Goal: Check status: Check status

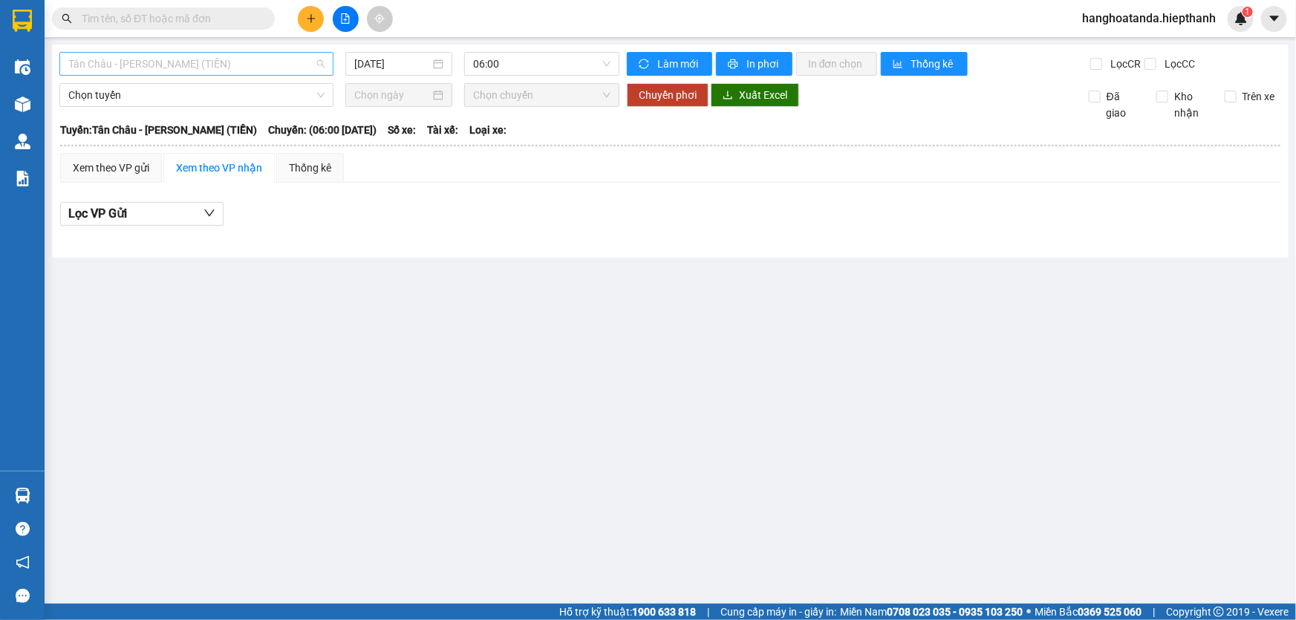
click at [182, 53] on span "Tân Châu - [PERSON_NAME] (TIỀN)" at bounding box center [196, 64] width 256 height 22
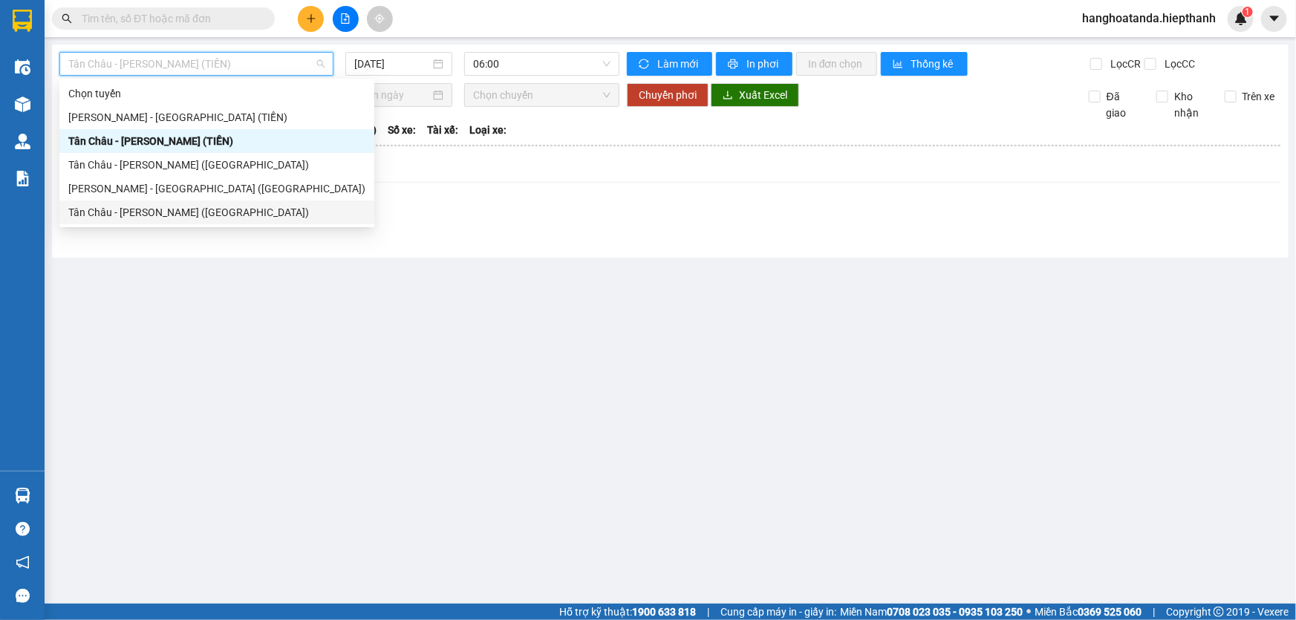
click at [154, 208] on div "Tân Châu - [PERSON_NAME] ([GEOGRAPHIC_DATA])" at bounding box center [216, 212] width 297 height 16
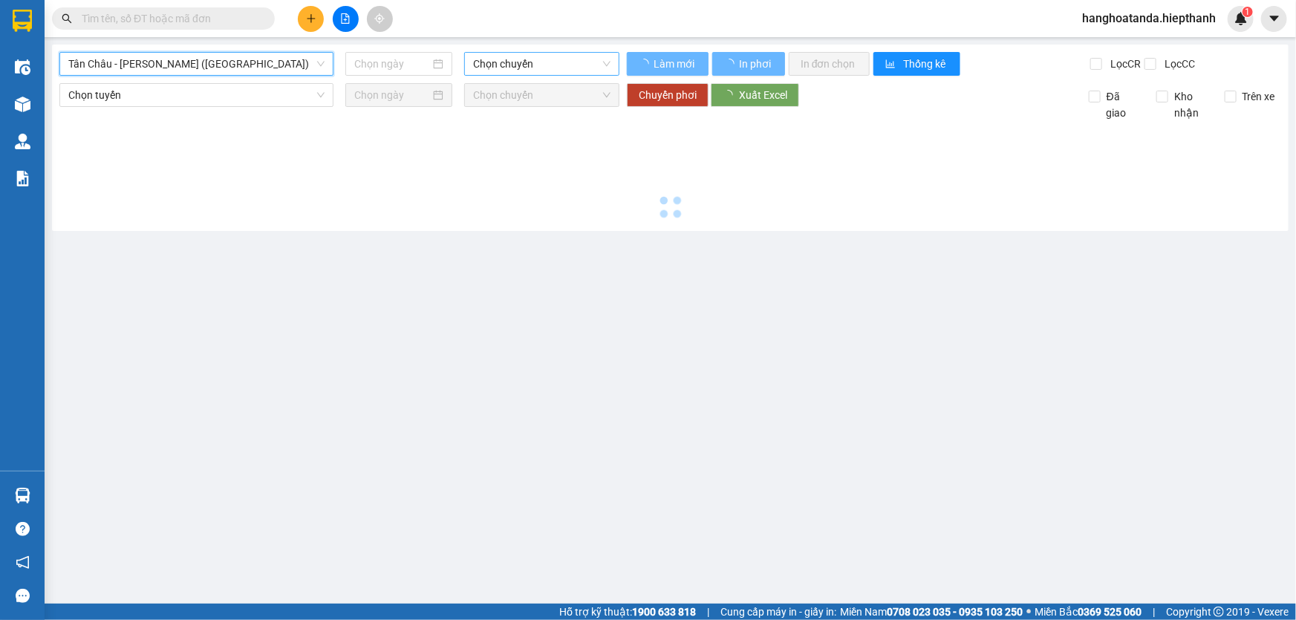
type input "[DATE]"
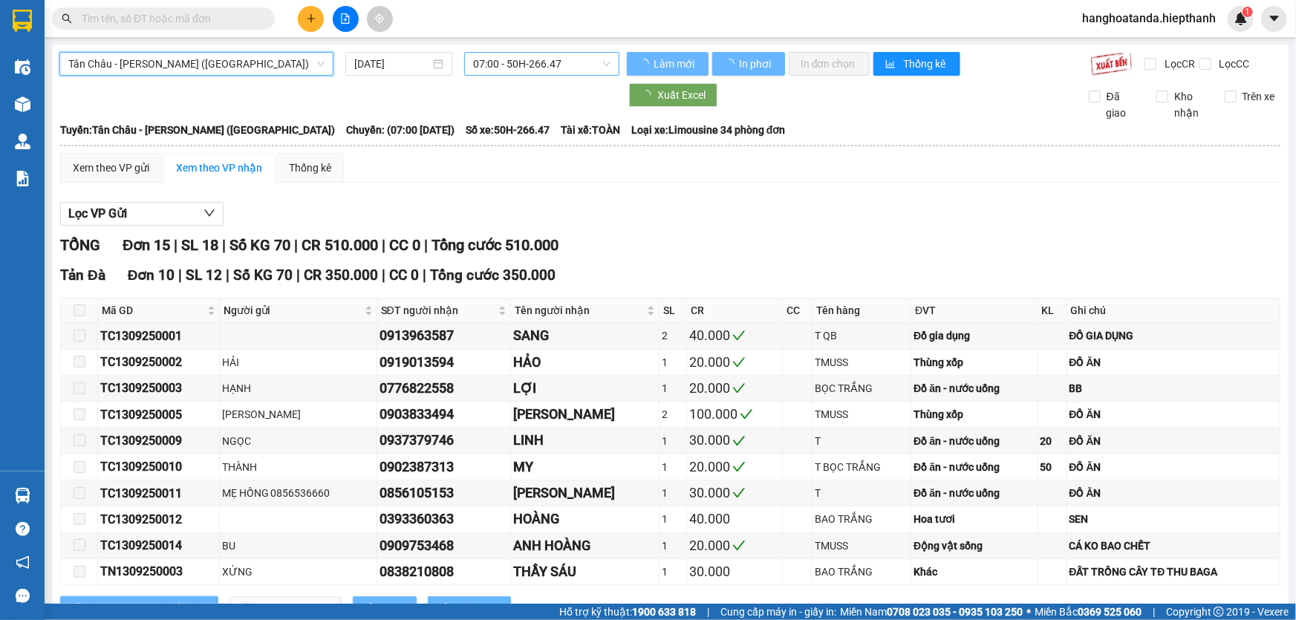
click at [576, 49] on div "[GEOGRAPHIC_DATA] - [GEOGRAPHIC_DATA] (Giường) [GEOGRAPHIC_DATA] - [GEOGRAPHIC_…" at bounding box center [670, 536] width 1237 height 982
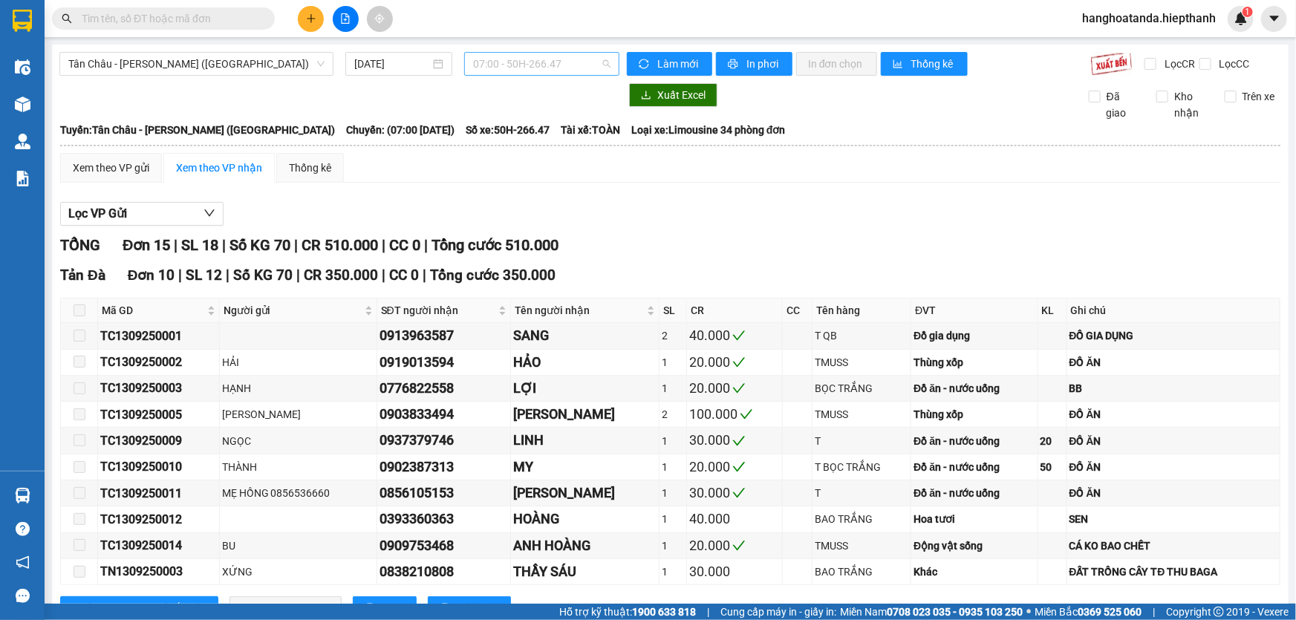
click at [544, 71] on span "07:00 - 50H-266.47" at bounding box center [541, 64] width 137 height 22
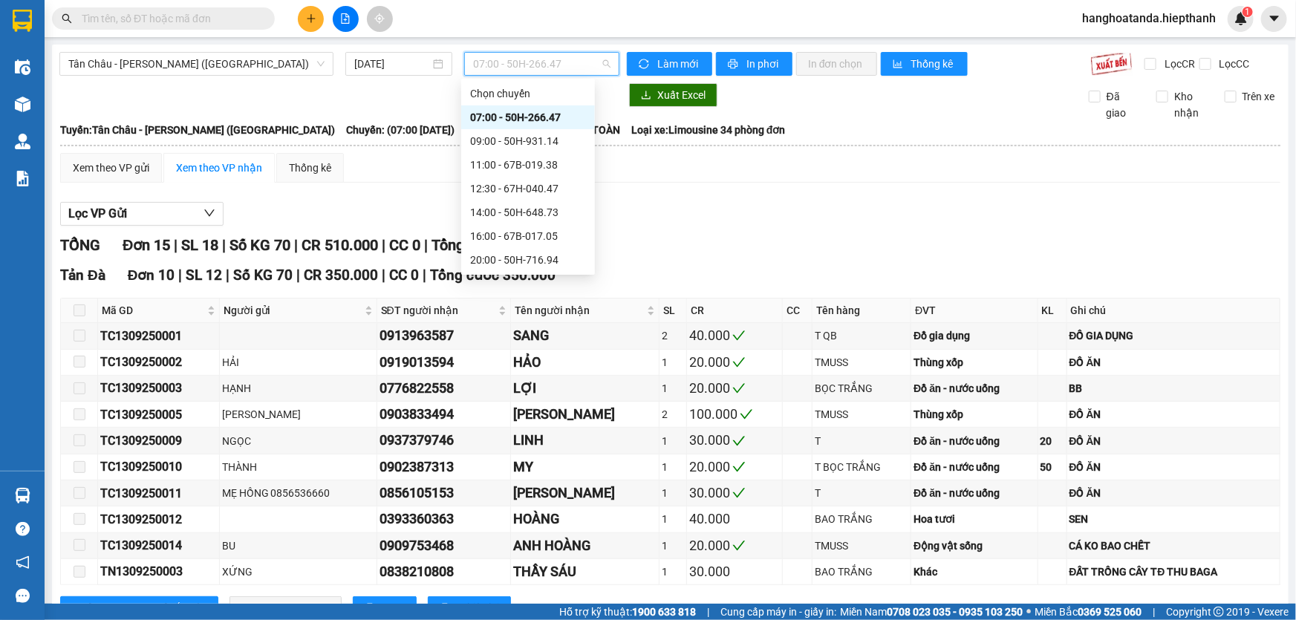
scroll to position [71, 0]
click at [533, 170] on div "16:00 - 67B-017.05" at bounding box center [528, 165] width 116 height 16
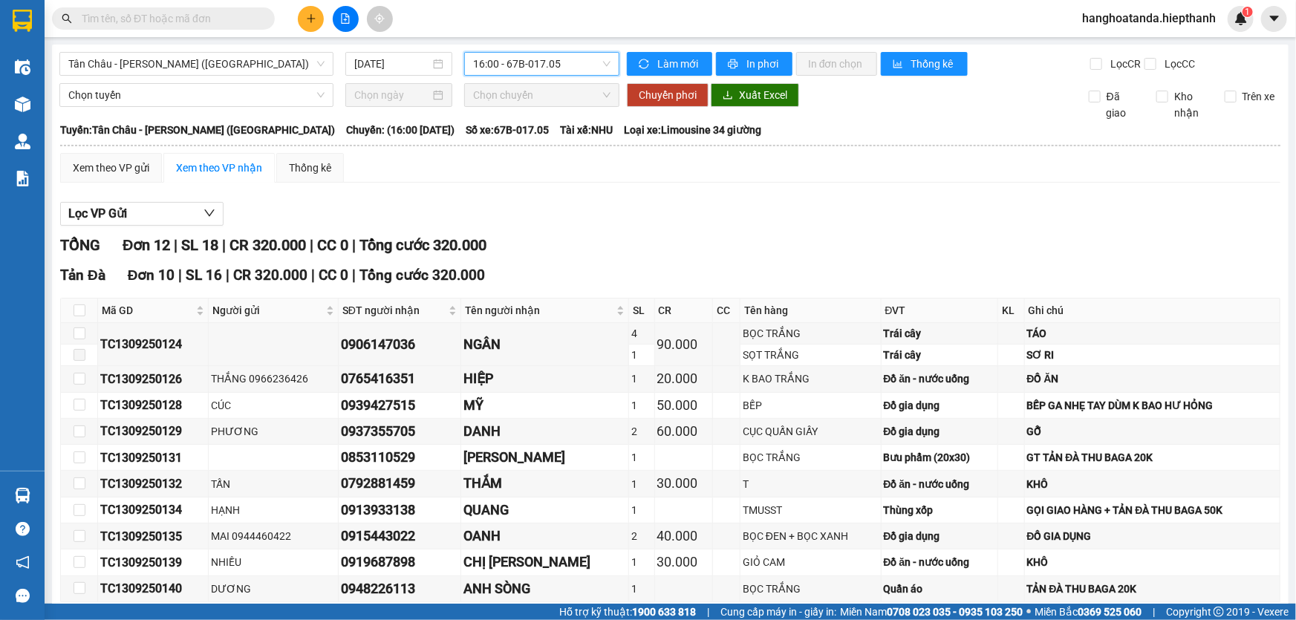
click at [686, 243] on div "TỔNG Đơn 12 | SL 18 | CR 320.000 | CC 0 | Tổng cước 320.000" at bounding box center [670, 245] width 1220 height 23
click at [617, 223] on div "Lọc VP Gửi" at bounding box center [670, 214] width 1220 height 25
click at [616, 244] on div "TỔNG Đơn 12 | SL 18 | CR 320.000 | CC 0 | Tổng cước 320.000" at bounding box center [670, 245] width 1220 height 23
drag, startPoint x: 572, startPoint y: 62, endPoint x: 706, endPoint y: 156, distance: 163.8
click at [578, 73] on span "16:00 - 67B-017.05" at bounding box center [541, 64] width 137 height 22
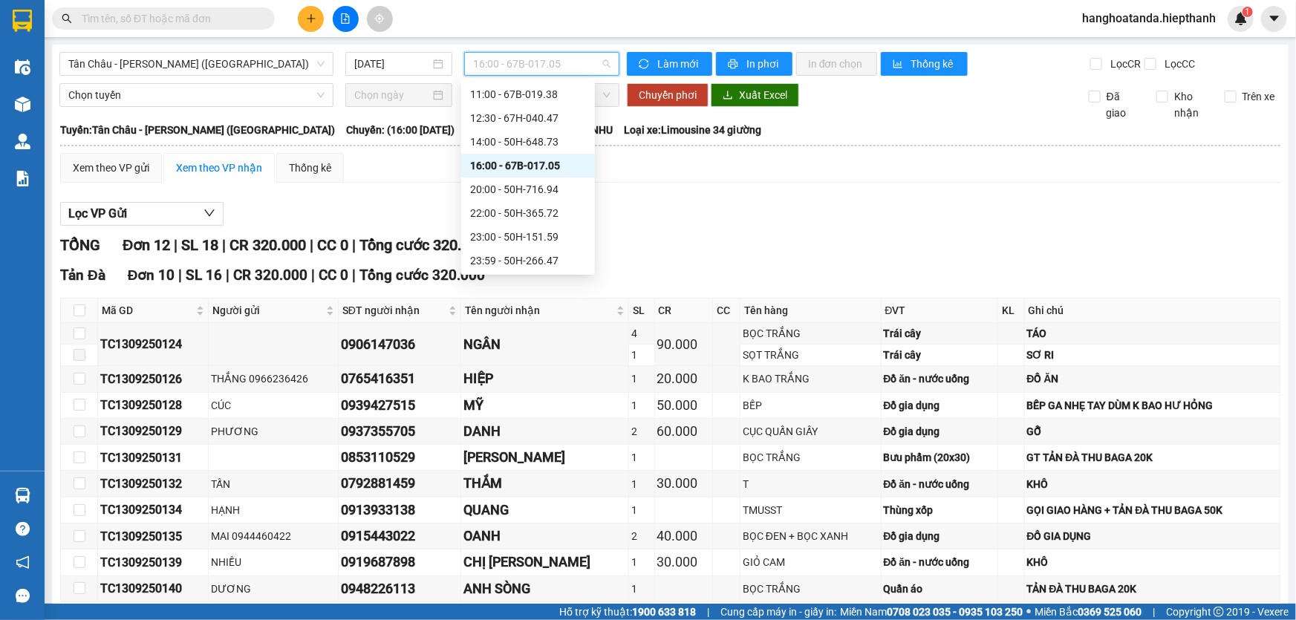
click at [731, 205] on div "Lọc VP Gửi" at bounding box center [670, 214] width 1220 height 25
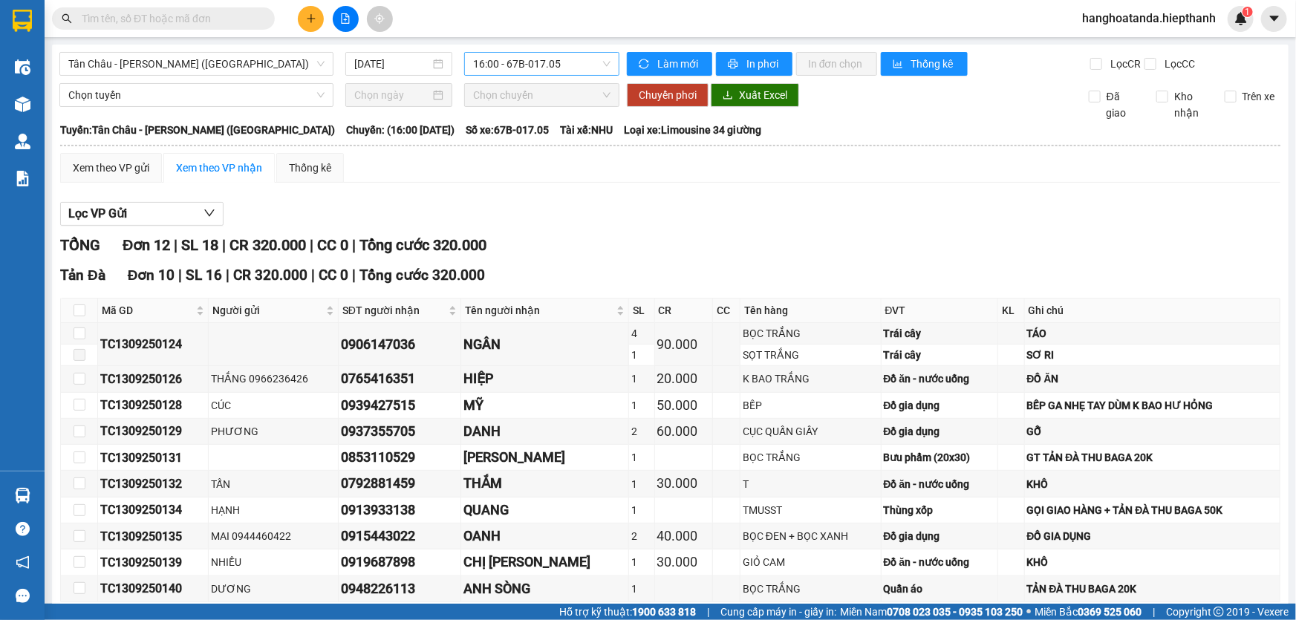
click at [527, 69] on span "16:00 - 67B-017.05" at bounding box center [541, 64] width 137 height 22
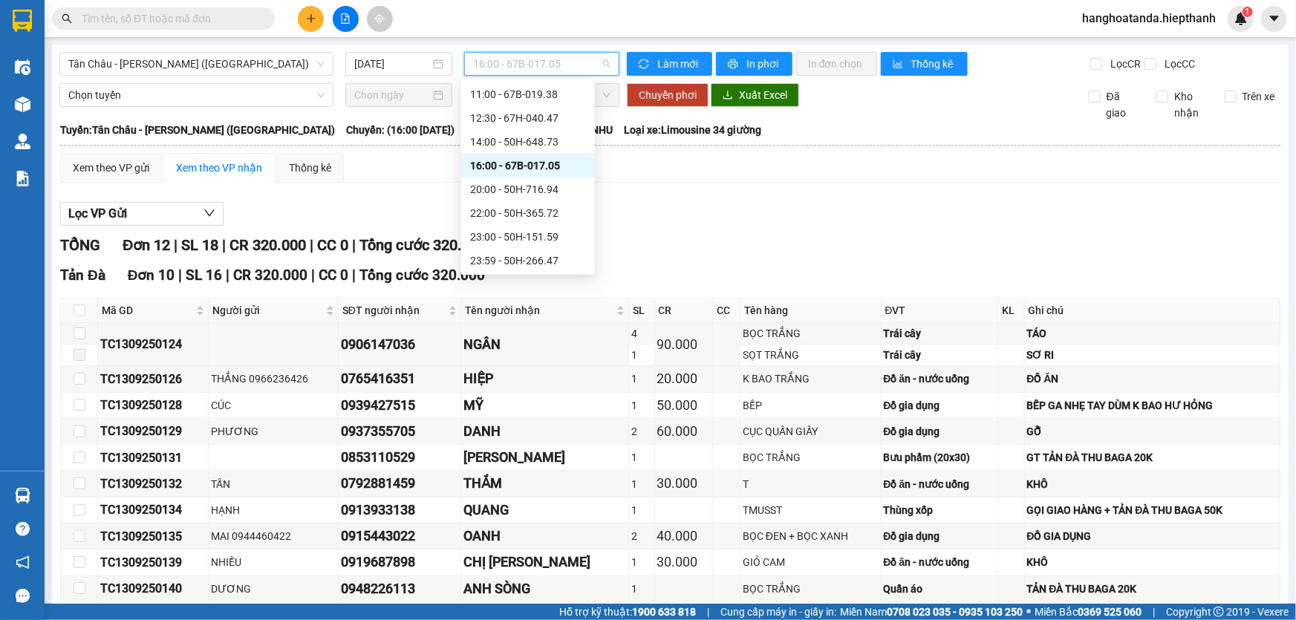
click at [715, 283] on div "Tản Đà Đơn 10 | SL 16 | CR 320.000 | CC 0 | Tổng cước 320.000" at bounding box center [670, 275] width 1220 height 22
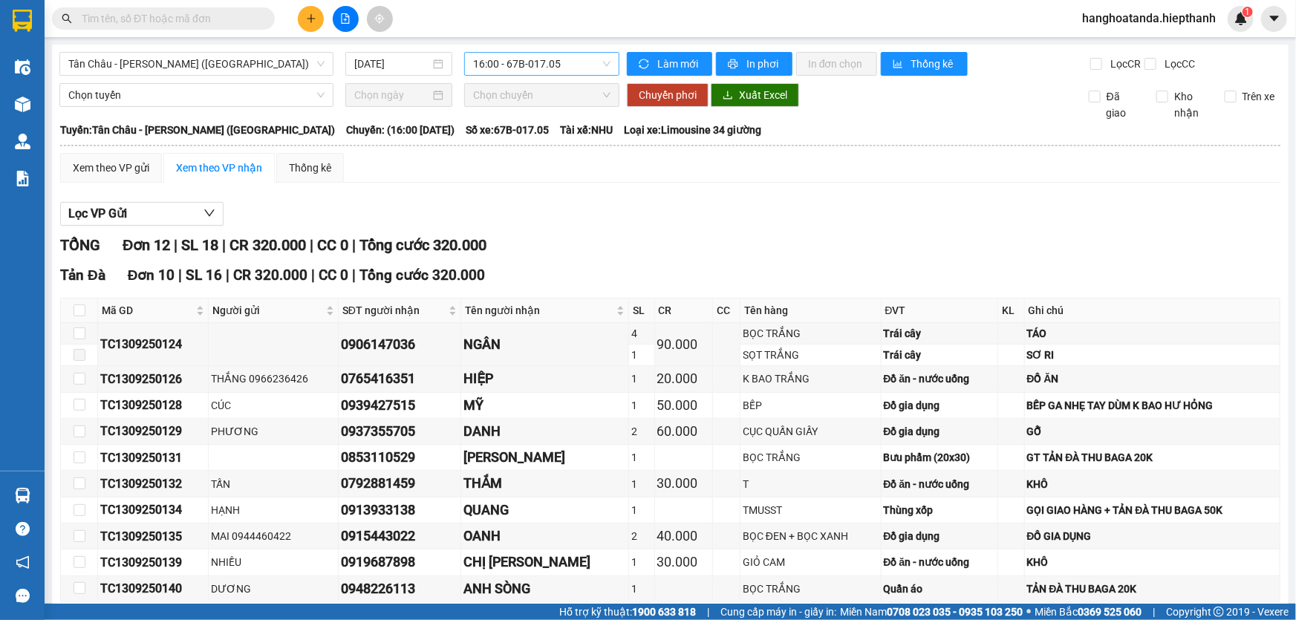
click at [518, 65] on span "16:00 - 67B-017.05" at bounding box center [541, 64] width 137 height 22
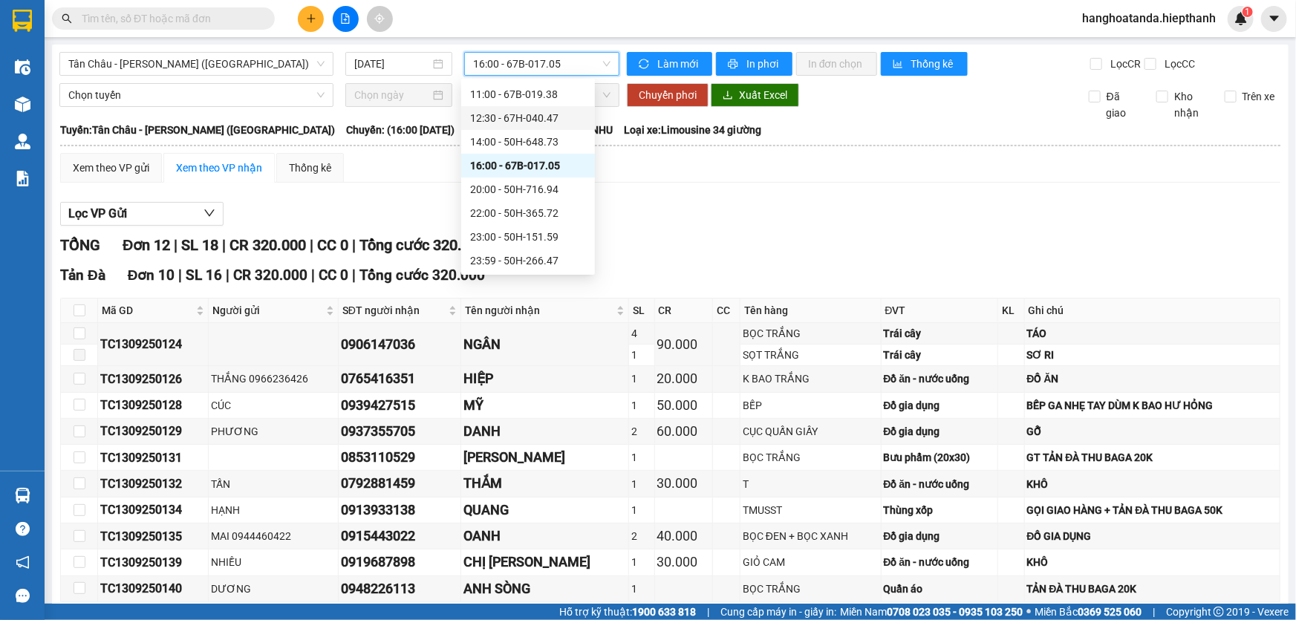
drag, startPoint x: 695, startPoint y: 209, endPoint x: 683, endPoint y: 231, distance: 24.6
click at [694, 210] on div "Lọc VP Gửi" at bounding box center [670, 214] width 1220 height 25
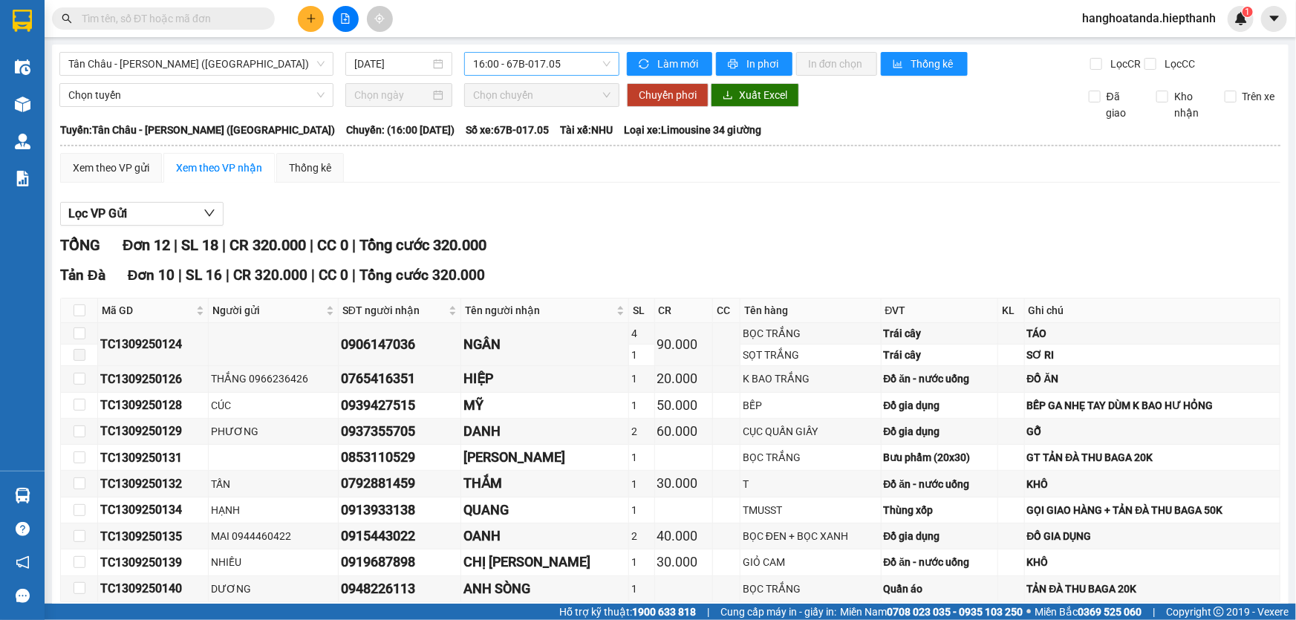
click at [520, 62] on span "16:00 - 67B-017.05" at bounding box center [541, 64] width 137 height 22
click at [667, 198] on div "Lọc VP Gửi TỔNG Đơn 12 | SL 18 | CR 320.000 | CC 0 | Tổng cước 320.000 [GEOGRA…" at bounding box center [670, 507] width 1220 height 625
